Goal: Task Accomplishment & Management: Manage account settings

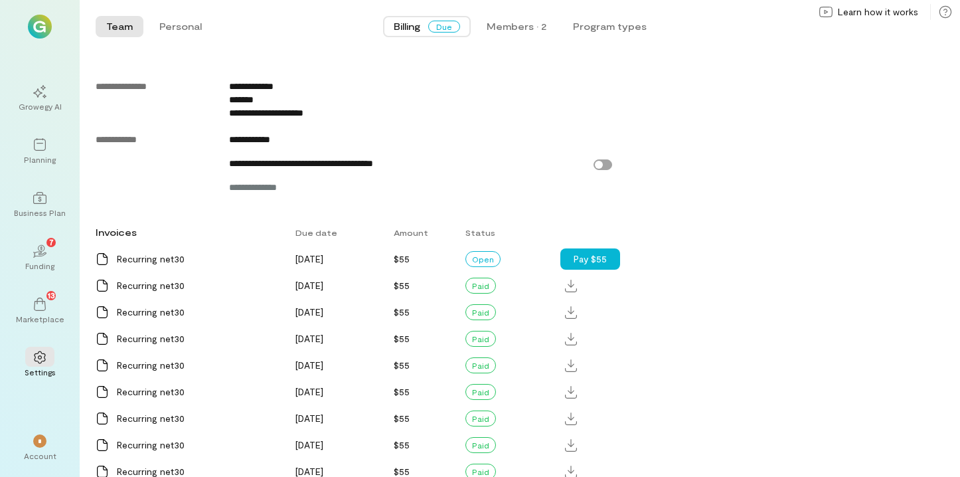
scroll to position [665, 0]
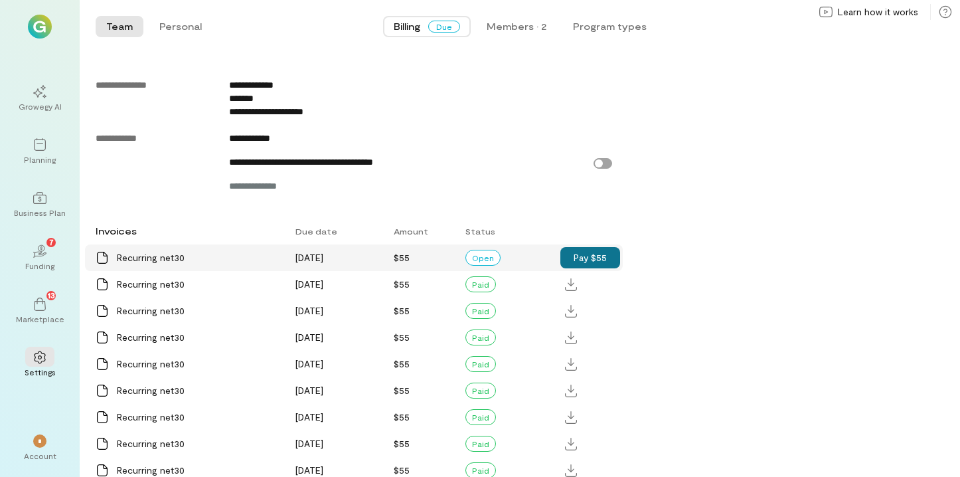
click at [592, 252] on button "Pay $55" at bounding box center [590, 257] width 60 height 21
